Goal: Transaction & Acquisition: Book appointment/travel/reservation

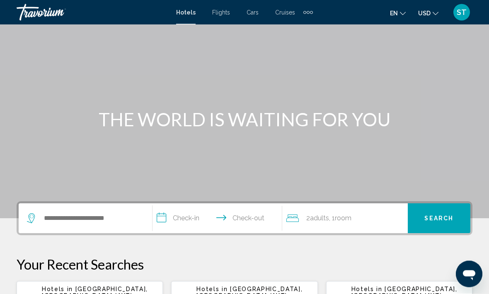
scroll to position [30, 0]
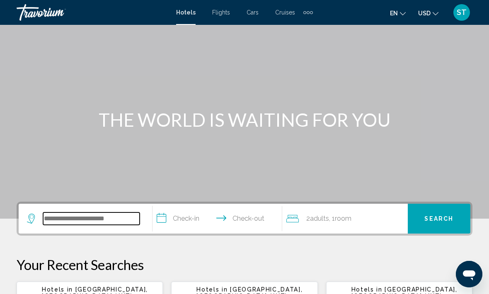
click at [54, 218] on input "Search widget" at bounding box center [91, 219] width 97 height 12
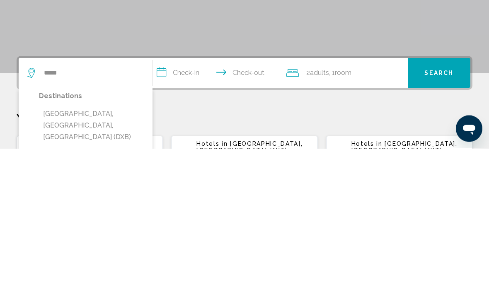
click at [92, 252] on button "[GEOGRAPHIC_DATA], [GEOGRAPHIC_DATA], [GEOGRAPHIC_DATA] (DXB)" at bounding box center [91, 271] width 105 height 39
type input "**********"
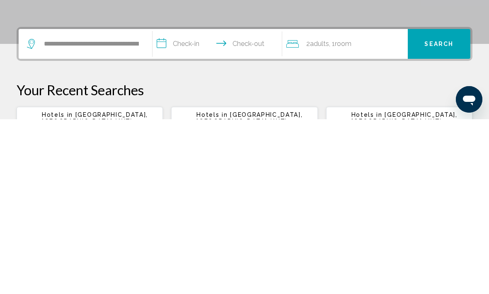
click at [183, 204] on input "**********" at bounding box center [218, 220] width 133 height 32
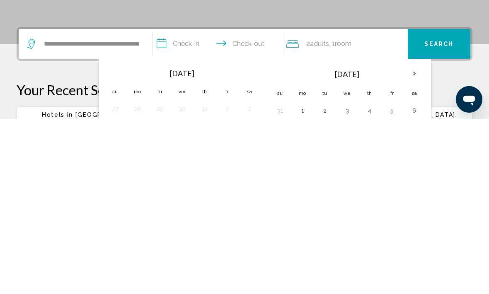
scroll to position [205, 0]
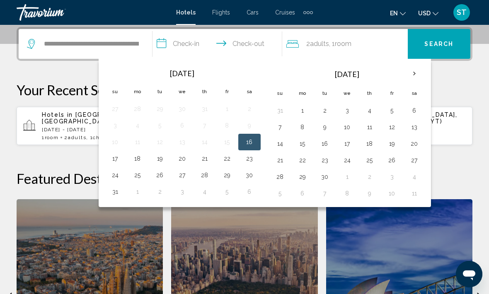
click at [112, 158] on button "17" at bounding box center [115, 159] width 13 height 12
click at [226, 161] on button "22" at bounding box center [226, 159] width 13 height 12
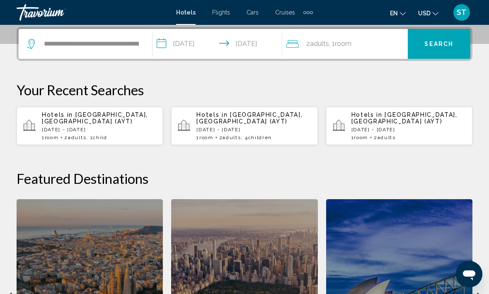
click at [198, 52] on input "**********" at bounding box center [218, 45] width 133 height 32
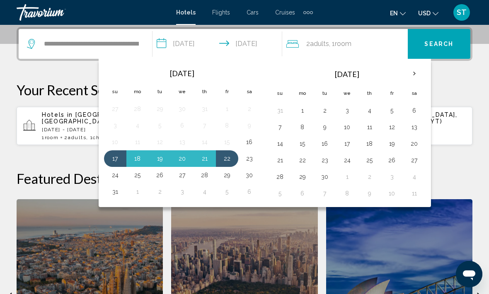
click at [210, 155] on button "21" at bounding box center [204, 159] width 13 height 12
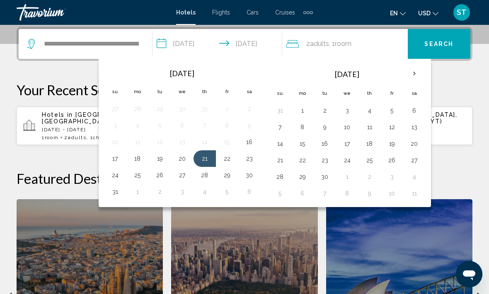
click at [115, 157] on button "17" at bounding box center [115, 159] width 13 height 12
type input "**********"
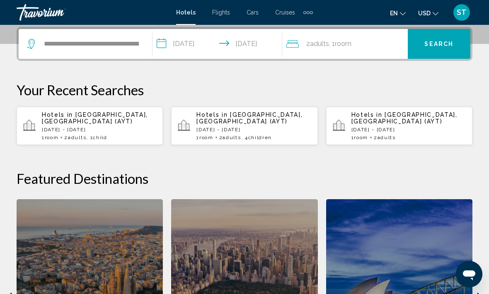
click at [439, 50] on button "Search" at bounding box center [439, 44] width 63 height 30
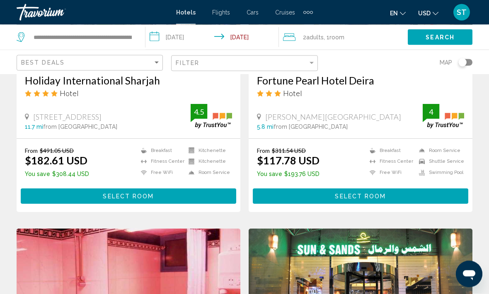
scroll to position [1090, 0]
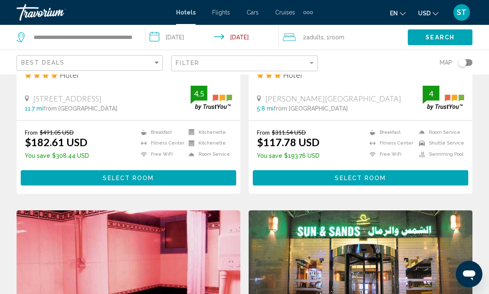
click at [43, 170] on button "Select Room" at bounding box center [128, 177] width 215 height 15
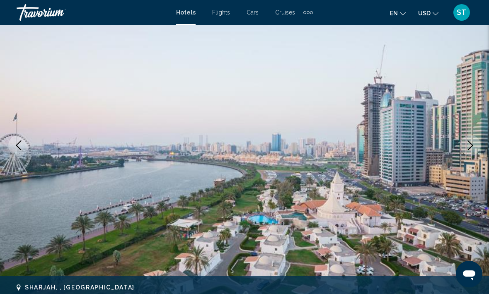
scroll to position [90, 0]
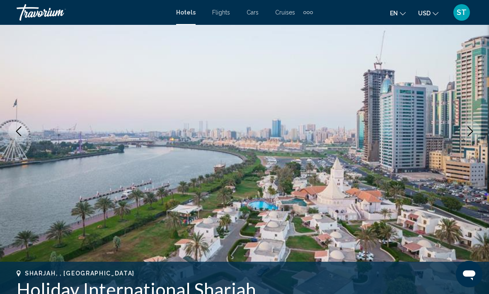
click at [467, 136] on icon "Next image" at bounding box center [470, 131] width 10 height 10
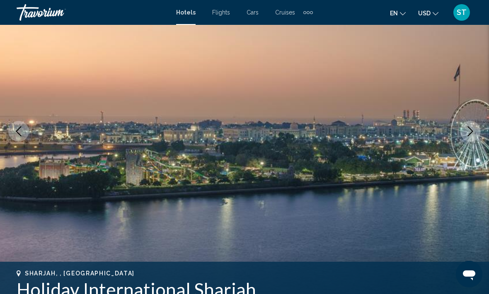
click at [476, 132] on button "Next image" at bounding box center [470, 131] width 21 height 21
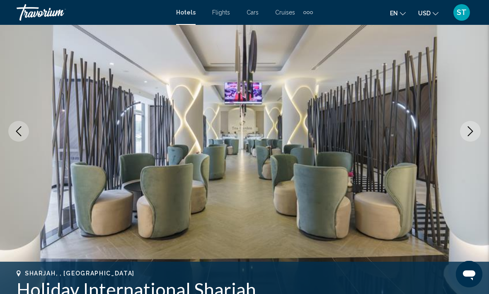
click at [470, 128] on icon "Next image" at bounding box center [470, 131] width 10 height 10
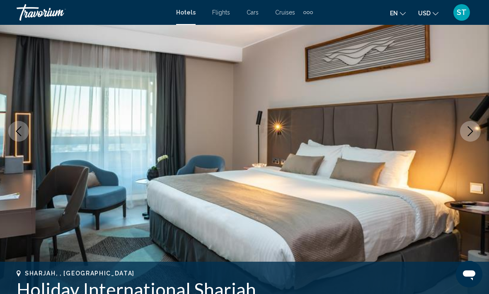
click at [476, 131] on button "Next image" at bounding box center [470, 131] width 21 height 21
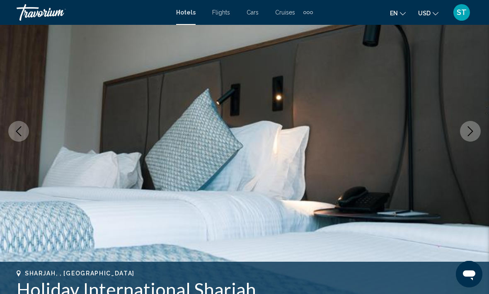
click at [475, 130] on button "Next image" at bounding box center [470, 131] width 21 height 21
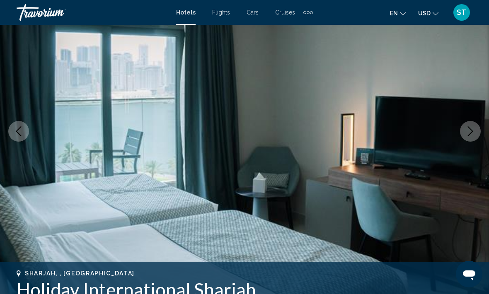
click at [475, 131] on button "Next image" at bounding box center [470, 131] width 21 height 21
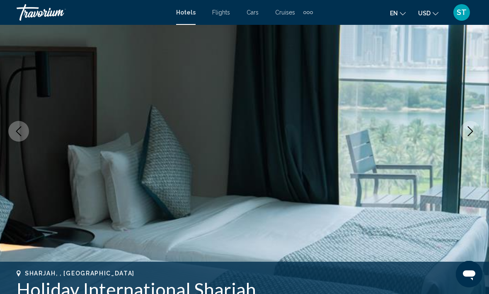
click at [471, 130] on icon "Next image" at bounding box center [470, 131] width 5 height 10
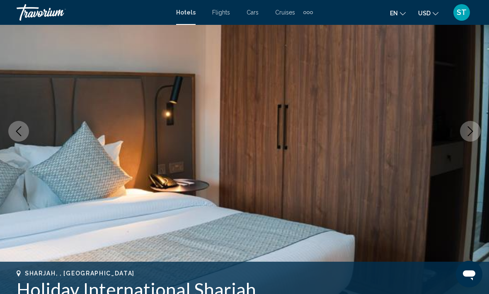
click at [477, 131] on button "Next image" at bounding box center [470, 131] width 21 height 21
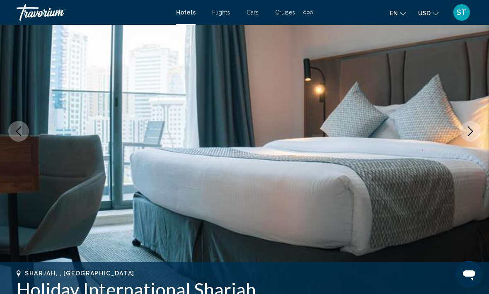
click at [478, 132] on button "Next image" at bounding box center [470, 131] width 21 height 21
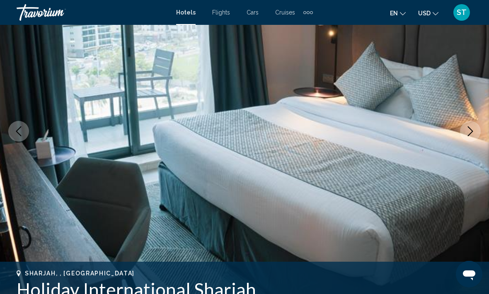
click at [476, 131] on button "Next image" at bounding box center [470, 131] width 21 height 21
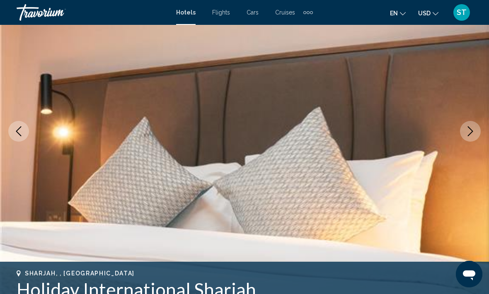
click at [472, 128] on icon "Next image" at bounding box center [470, 131] width 10 height 10
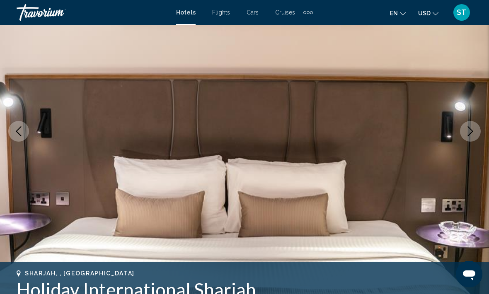
click at [466, 132] on icon "Next image" at bounding box center [470, 131] width 10 height 10
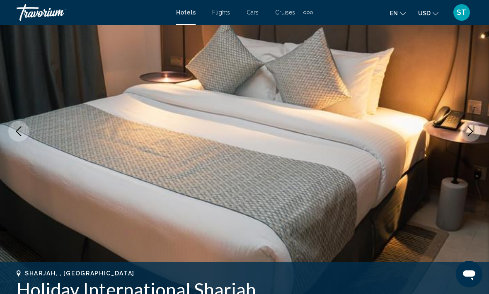
click at [468, 132] on icon "Next image" at bounding box center [470, 131] width 10 height 10
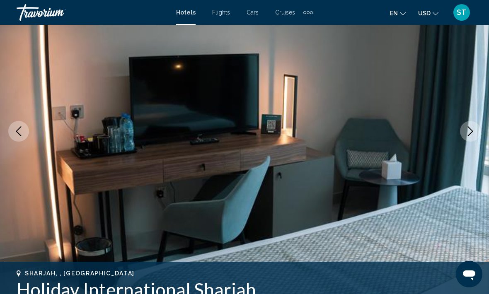
click at [474, 131] on icon "Next image" at bounding box center [470, 131] width 10 height 10
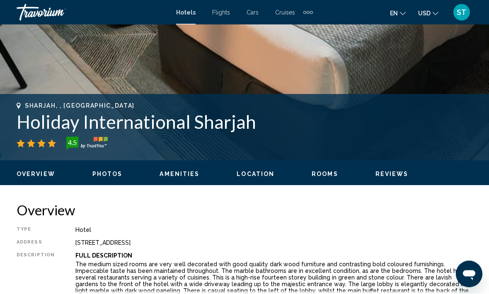
scroll to position [0, 0]
